Goal: Task Accomplishment & Management: Complete application form

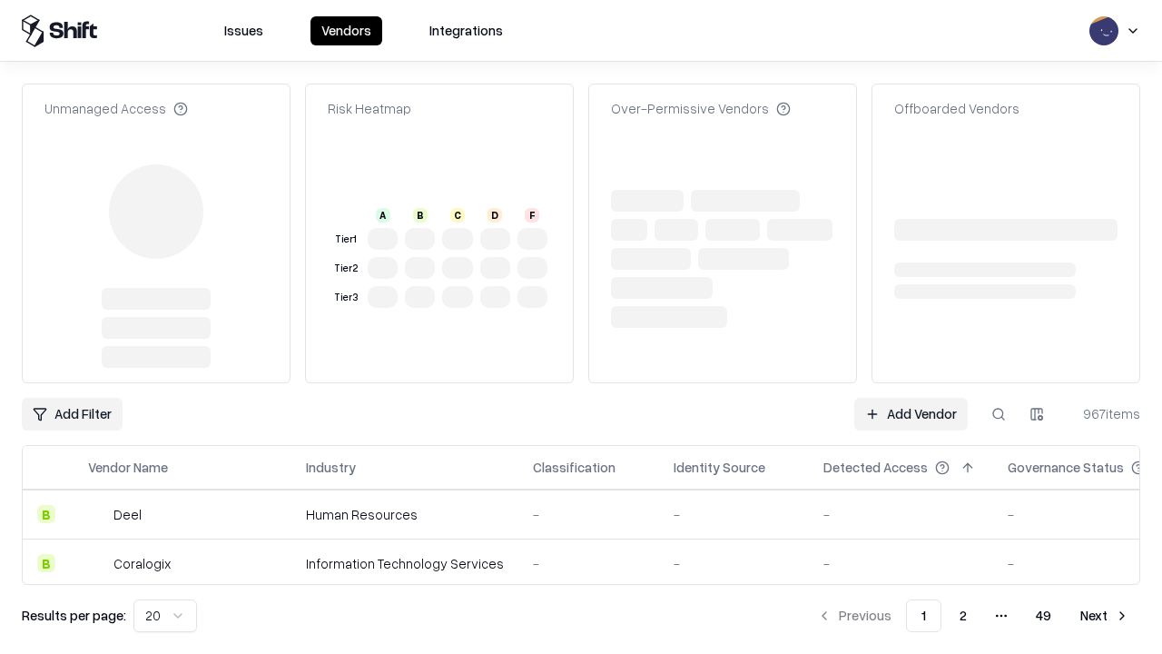
click at [910, 398] on link "Add Vendor" at bounding box center [910, 414] width 113 height 33
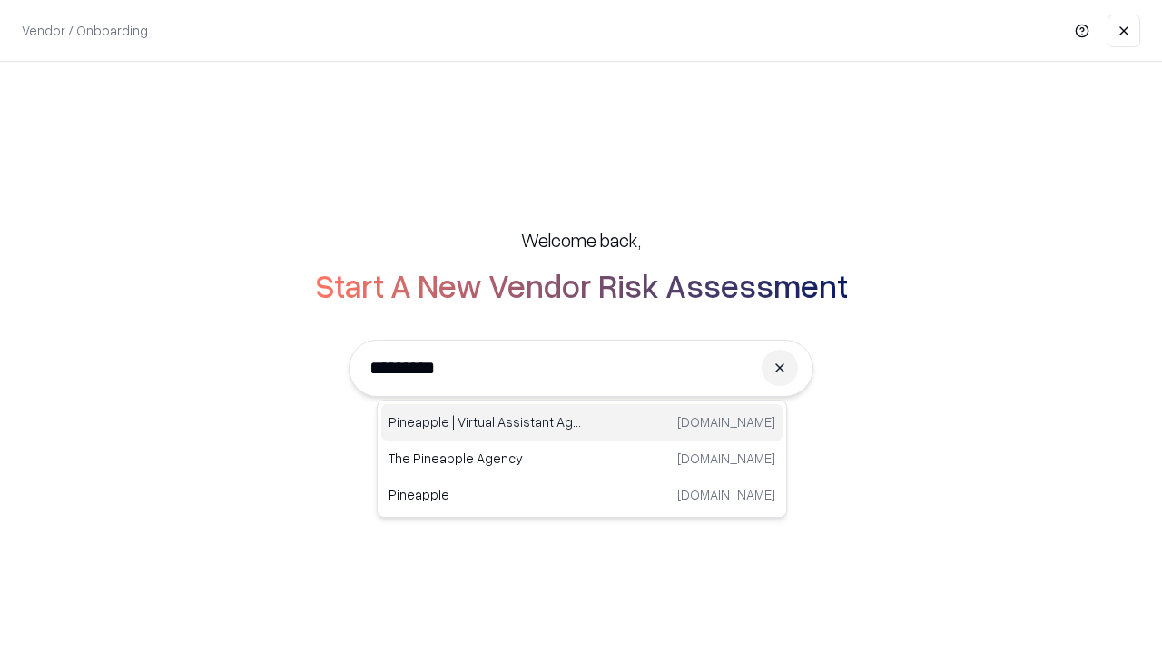
click at [582, 422] on div "Pineapple | Virtual Assistant Agency [DOMAIN_NAME]" at bounding box center [581, 422] width 401 height 36
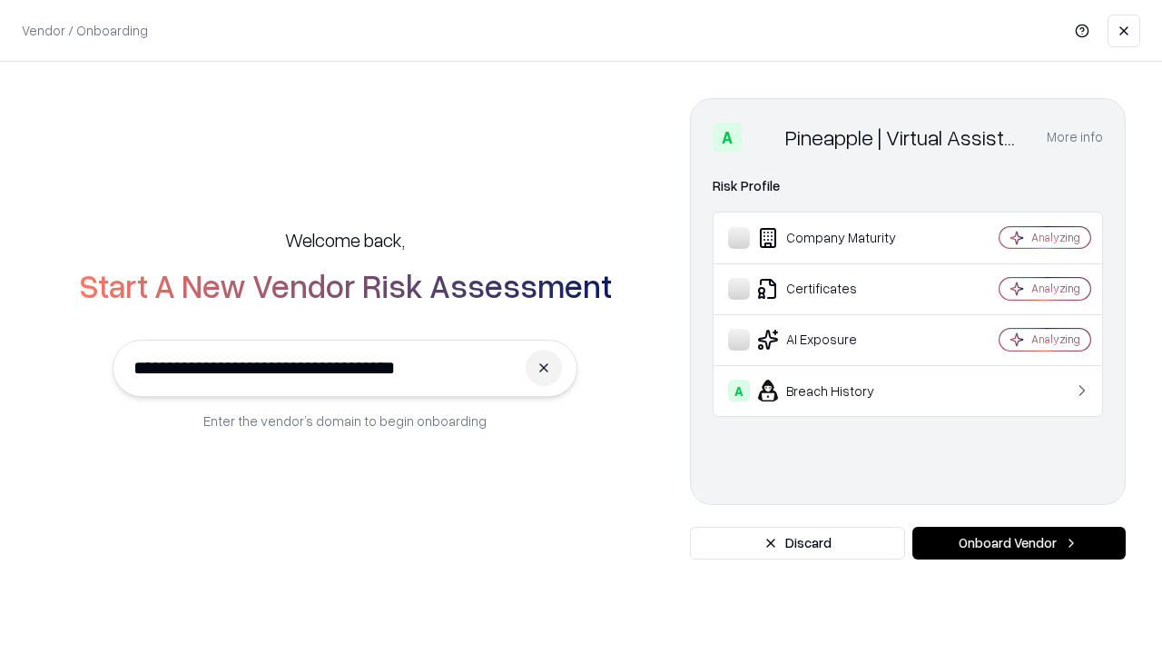
type input "**********"
click at [1019, 543] on button "Onboard Vendor" at bounding box center [1018, 543] width 213 height 33
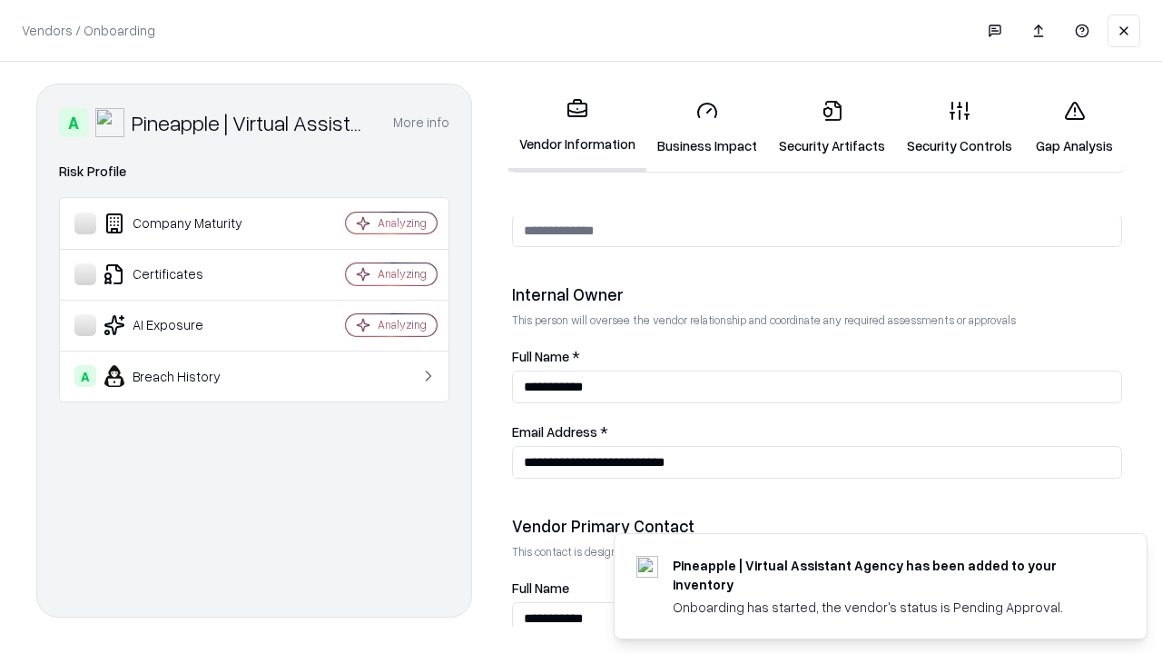
scroll to position [940, 0]
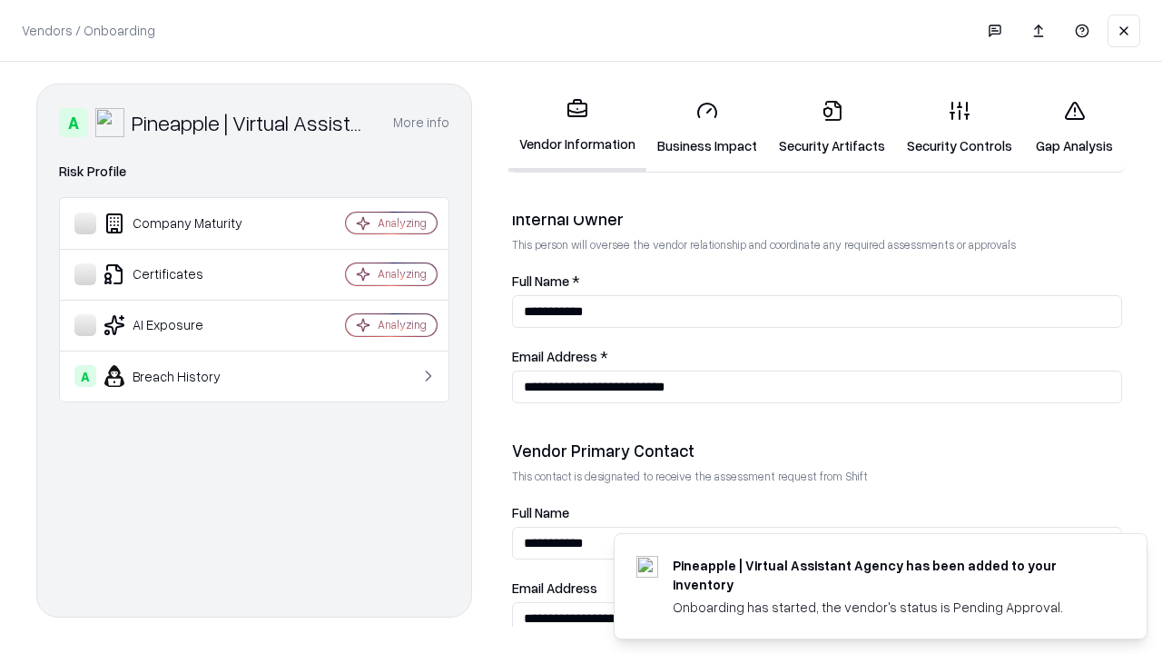
click at [832, 127] on link "Security Artifacts" at bounding box center [832, 127] width 128 height 84
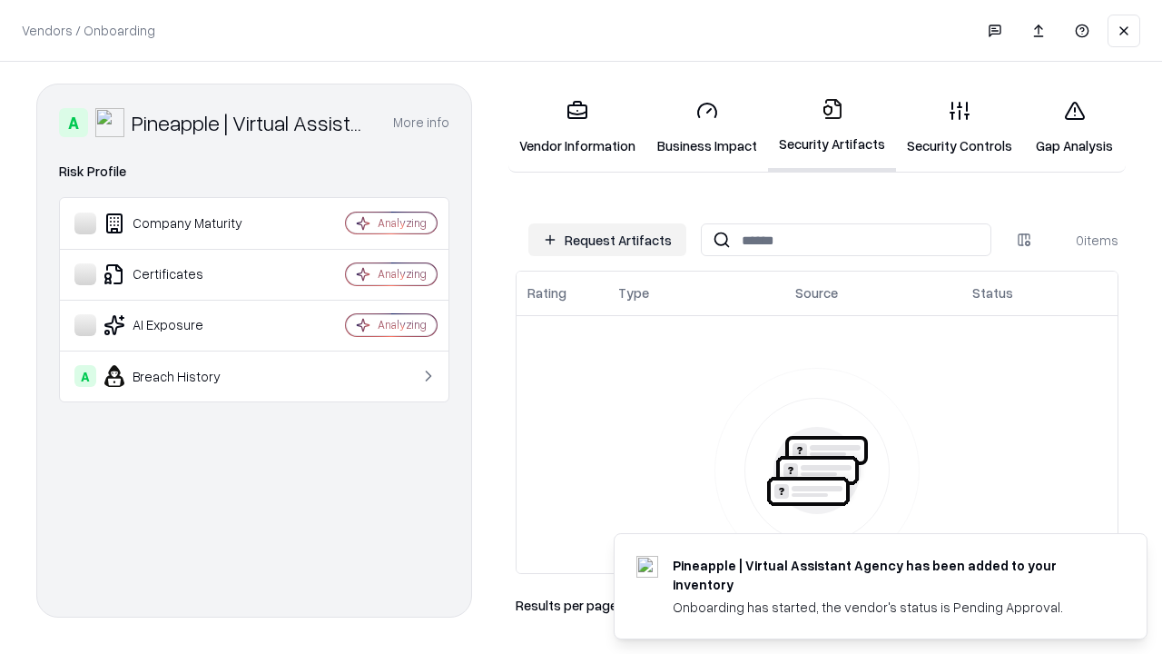
click at [607, 240] on button "Request Artifacts" at bounding box center [607, 239] width 158 height 33
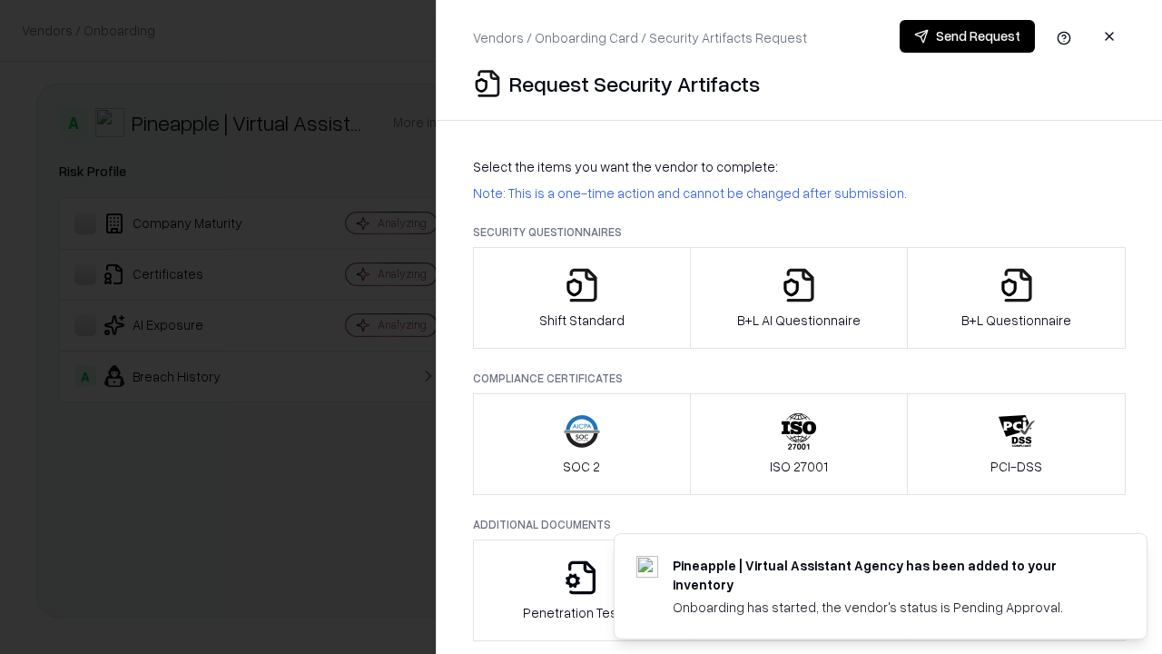
click at [1016, 298] on icon "button" at bounding box center [1017, 285] width 36 height 36
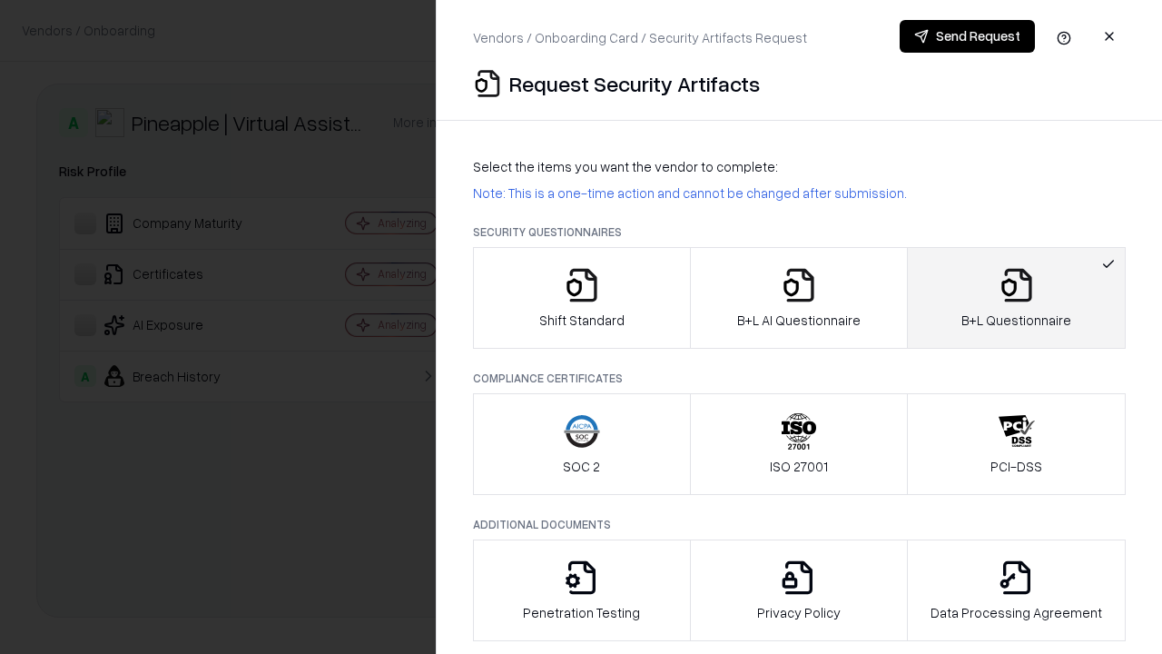
click at [798, 298] on icon "button" at bounding box center [799, 285] width 36 height 36
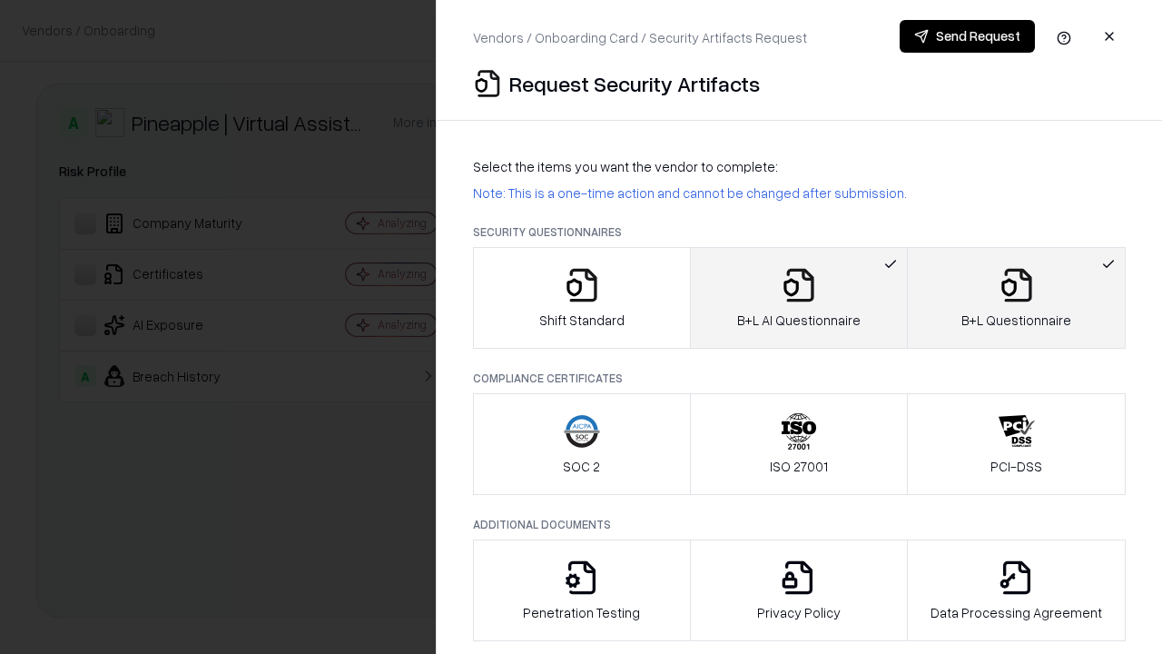
click at [967, 36] on button "Send Request" at bounding box center [967, 36] width 135 height 33
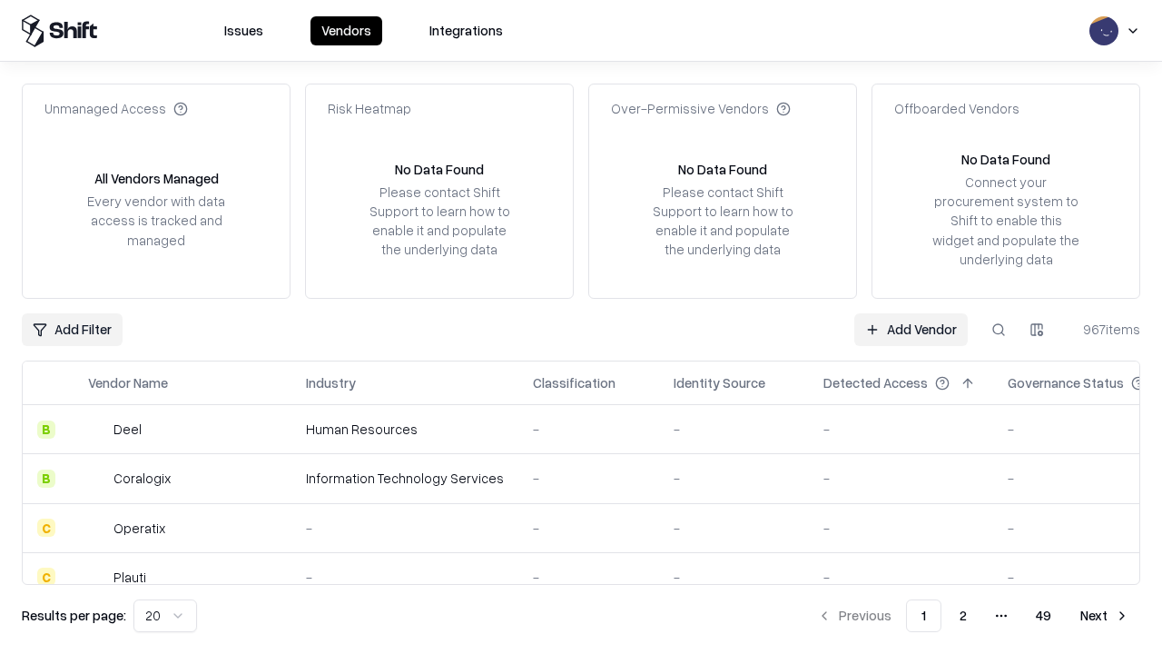
click at [999, 329] on button at bounding box center [998, 329] width 33 height 33
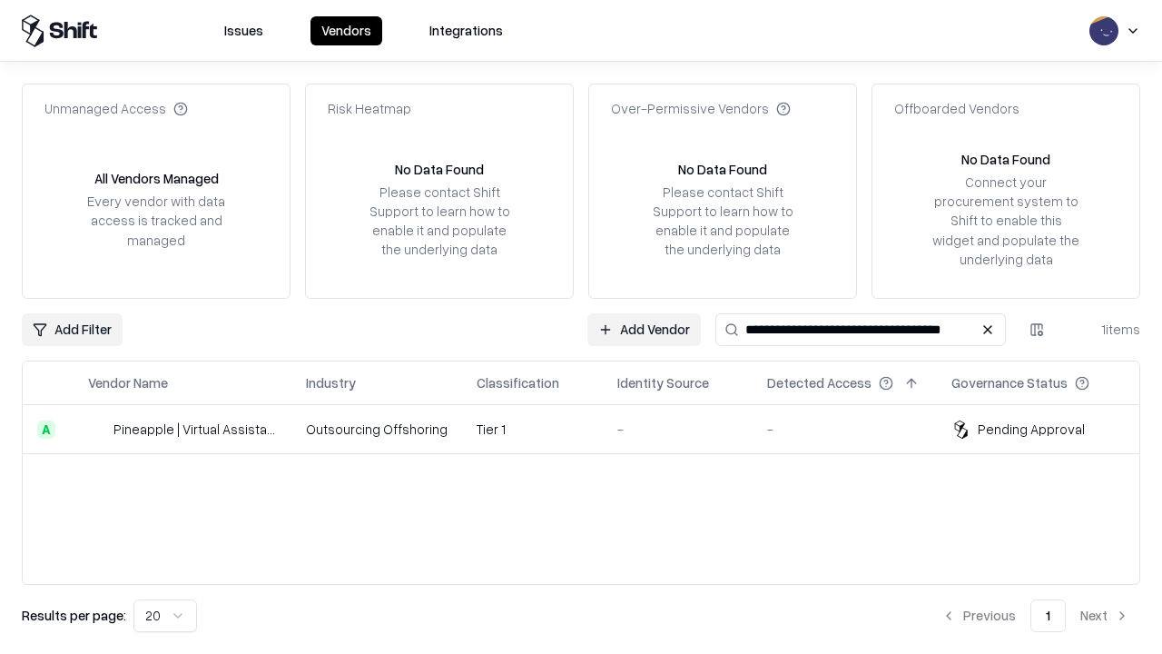
type input "**********"
click at [592, 428] on td "Tier 1" at bounding box center [532, 429] width 141 height 49
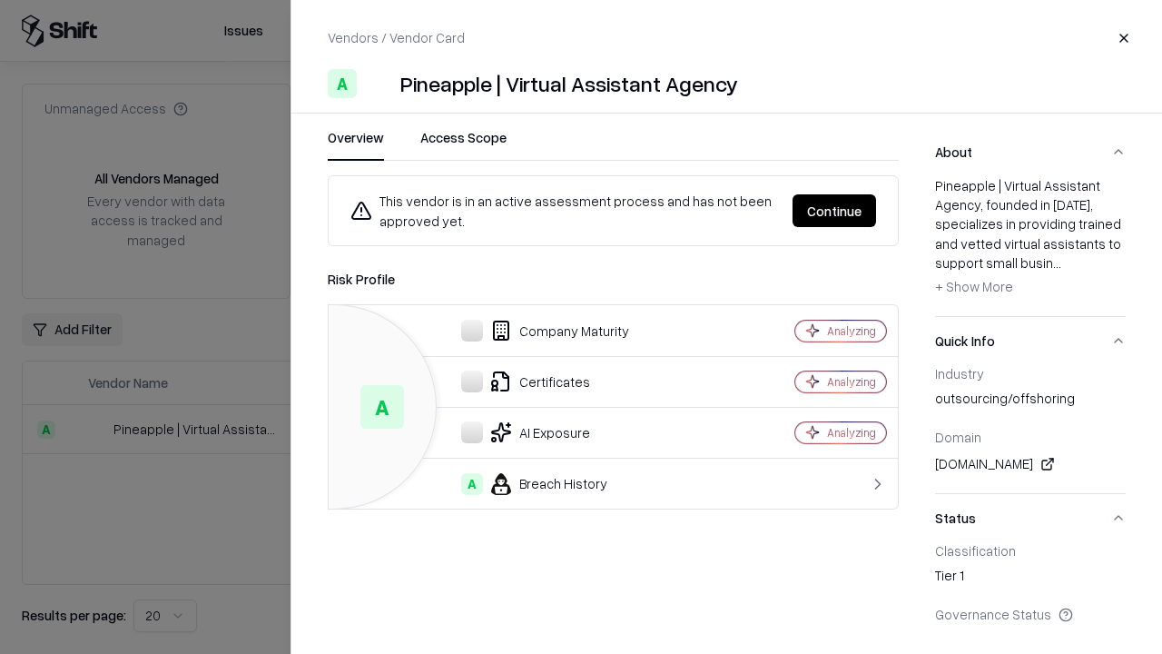
click at [834, 211] on button "Continue" at bounding box center [834, 210] width 84 height 33
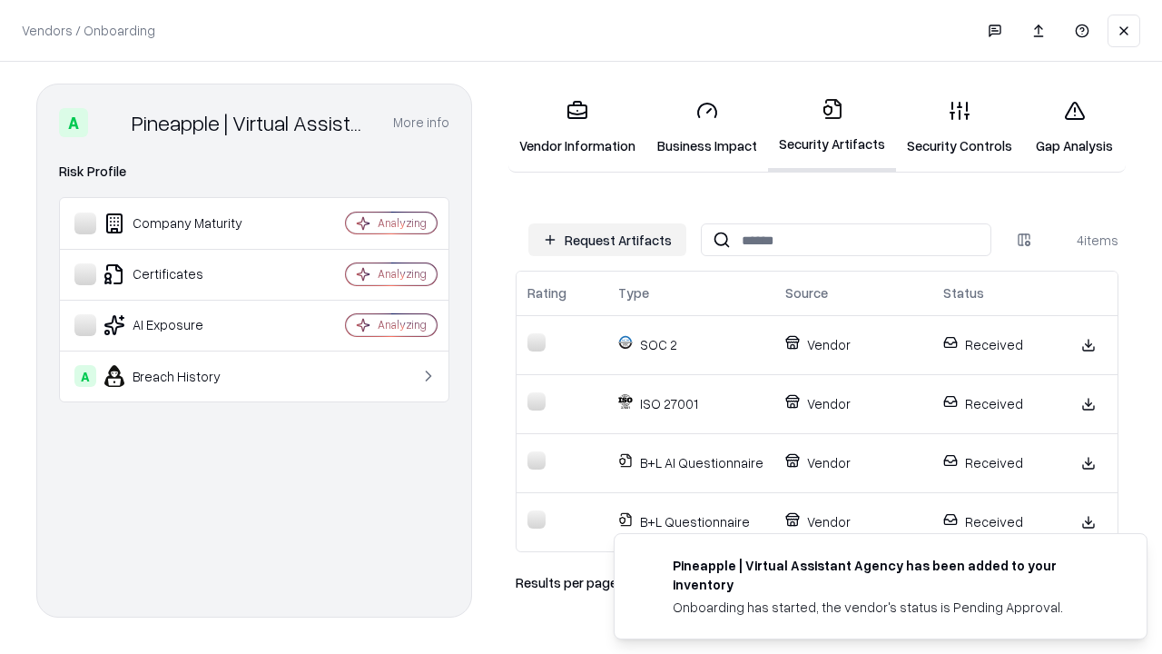
click at [1074, 127] on link "Gap Analysis" at bounding box center [1074, 127] width 103 height 84
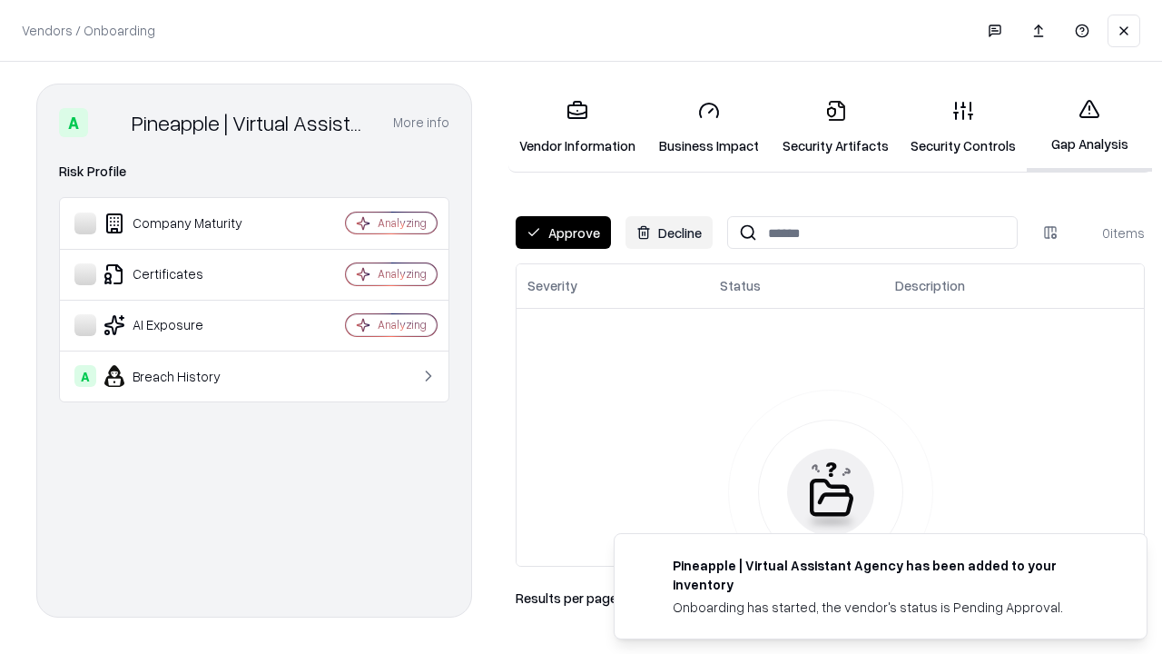
click at [563, 232] on button "Approve" at bounding box center [563, 232] width 95 height 33
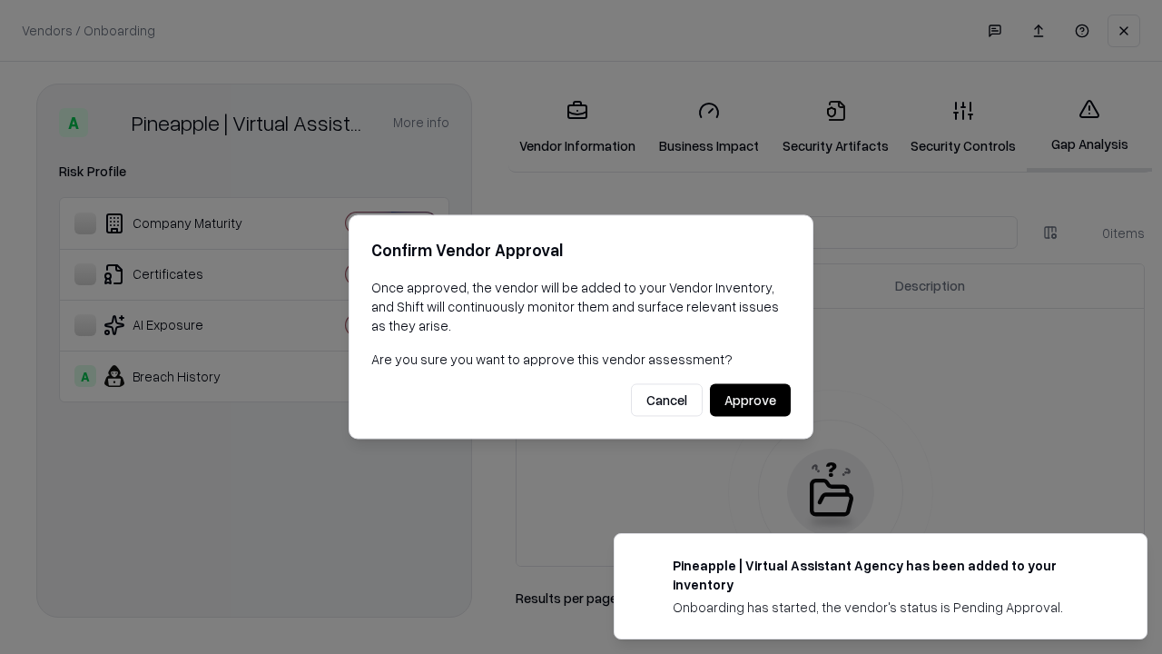
click at [750, 399] on button "Approve" at bounding box center [750, 400] width 81 height 33
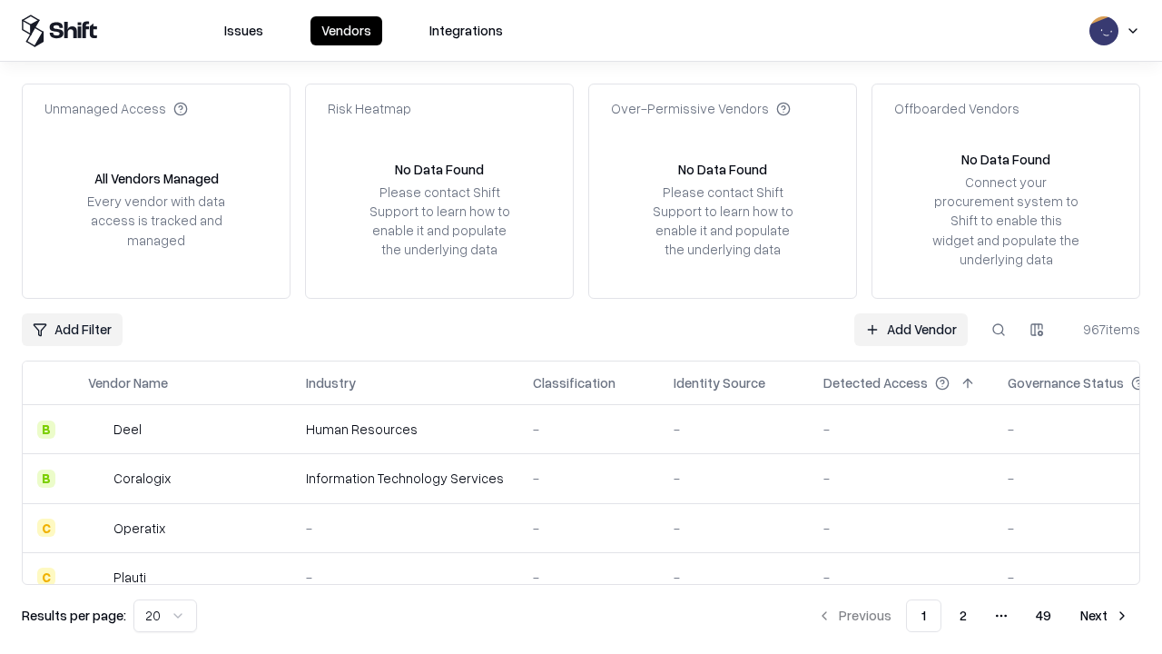
type input "**********"
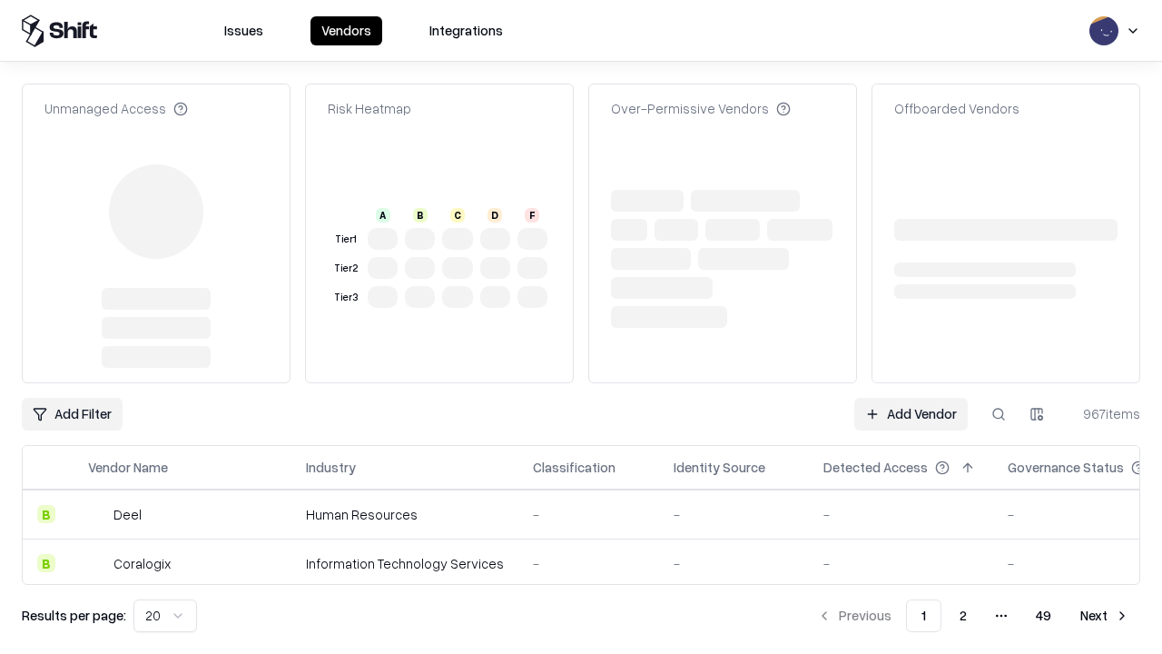
click at [910, 398] on link "Add Vendor" at bounding box center [910, 414] width 113 height 33
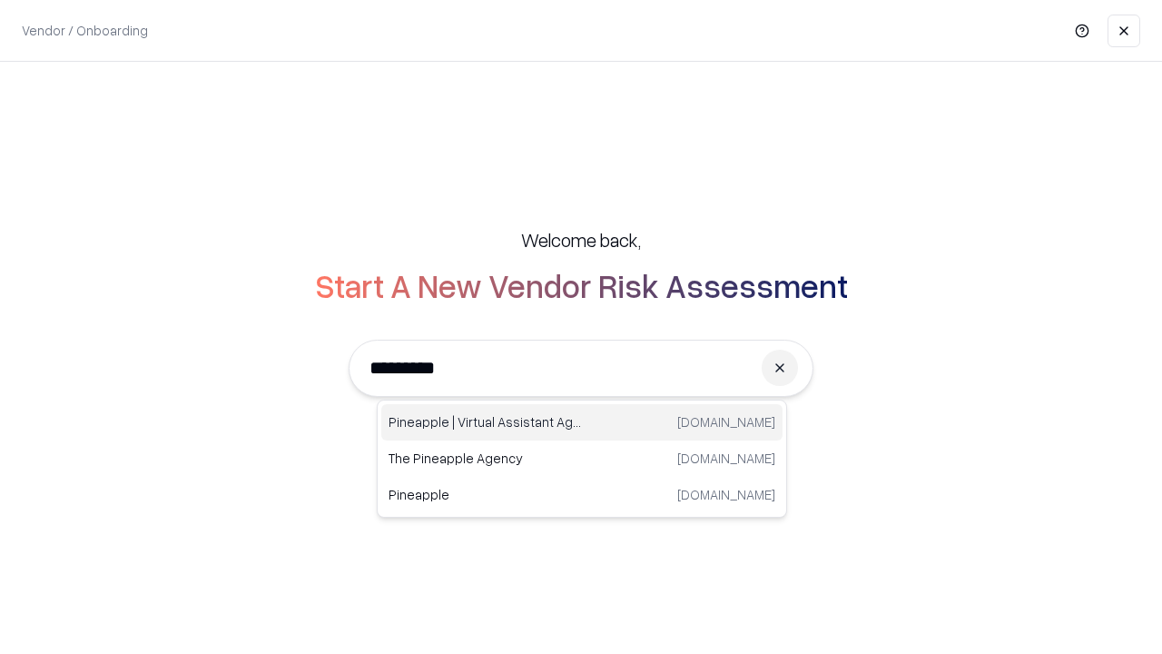
click at [582, 422] on div "Pineapple | Virtual Assistant Agency [DOMAIN_NAME]" at bounding box center [581, 422] width 401 height 36
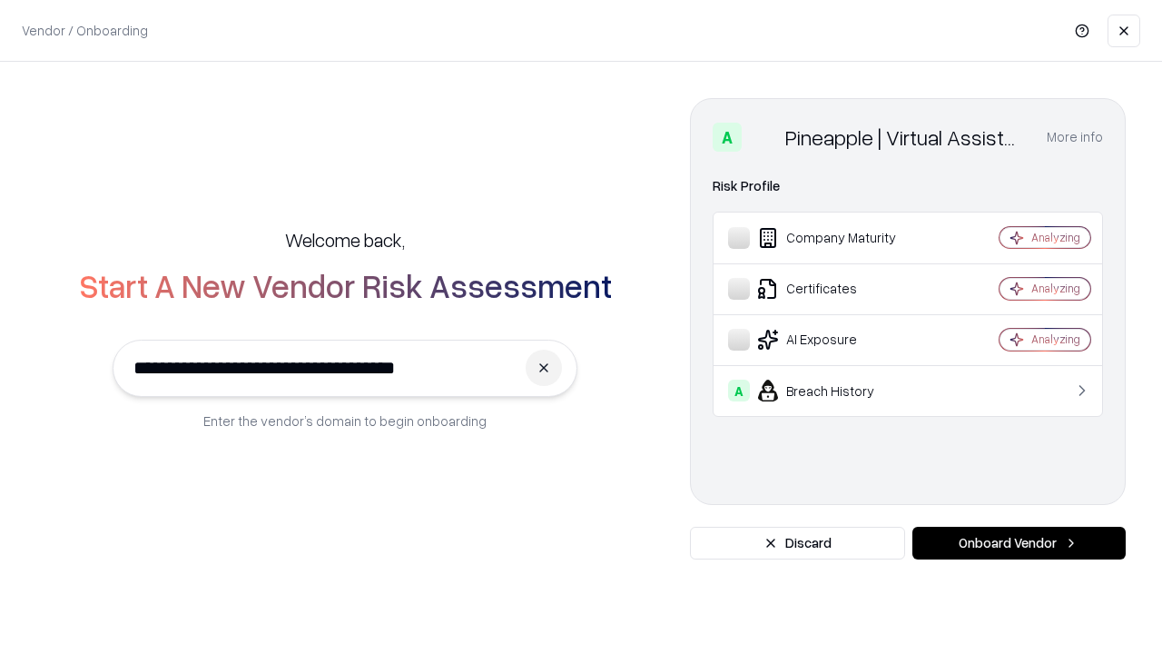
type input "**********"
click at [1019, 543] on button "Onboard Vendor" at bounding box center [1018, 543] width 213 height 33
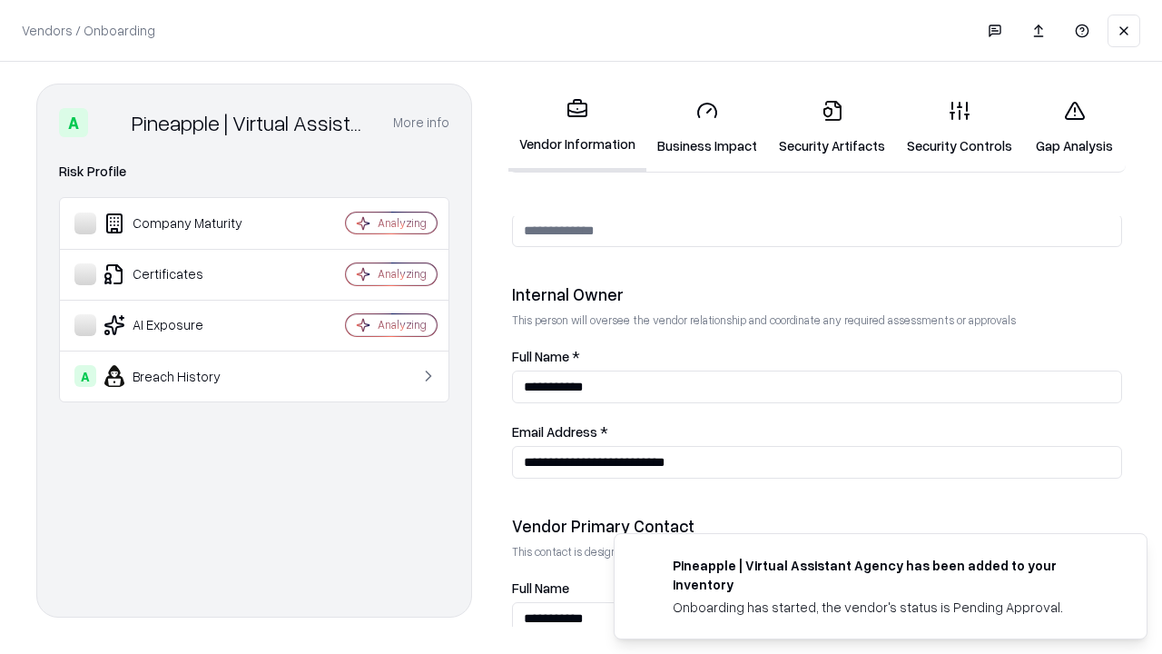
scroll to position [940, 0]
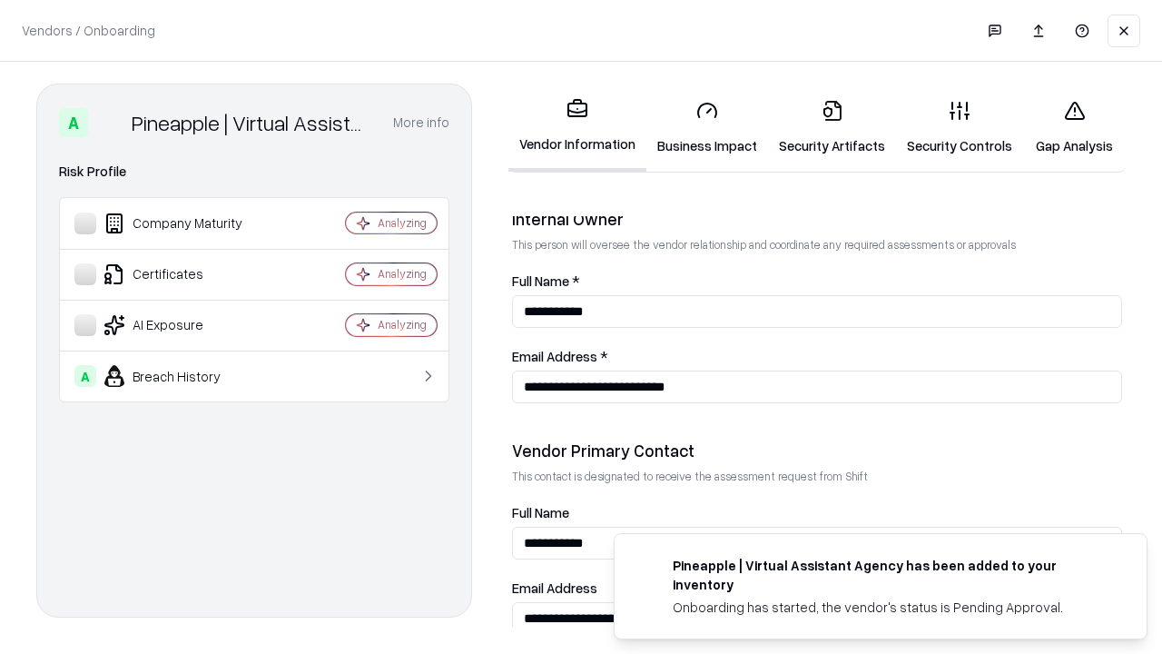
click at [1074, 127] on link "Gap Analysis" at bounding box center [1074, 127] width 103 height 84
